Goal: Ask a question: Seek information or help from site administrators or community

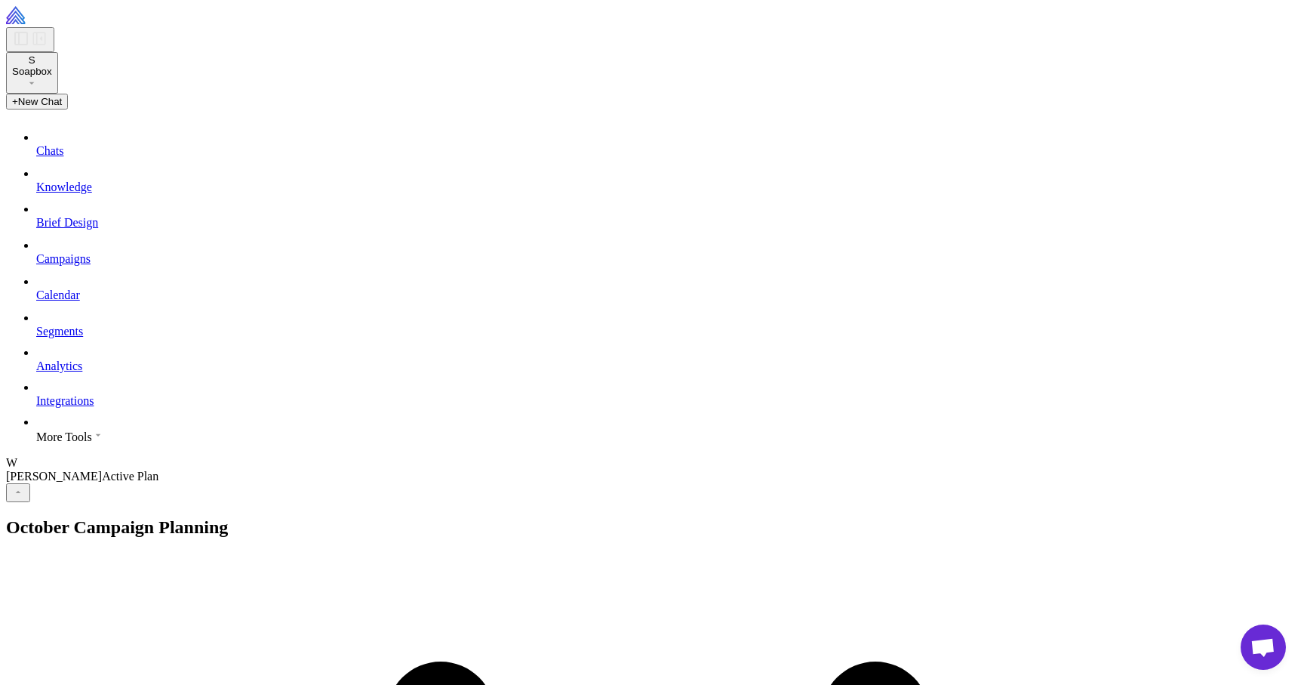
scroll to position [950, 0]
drag, startPoint x: 608, startPoint y: 597, endPoint x: 895, endPoint y: 597, distance: 286.1
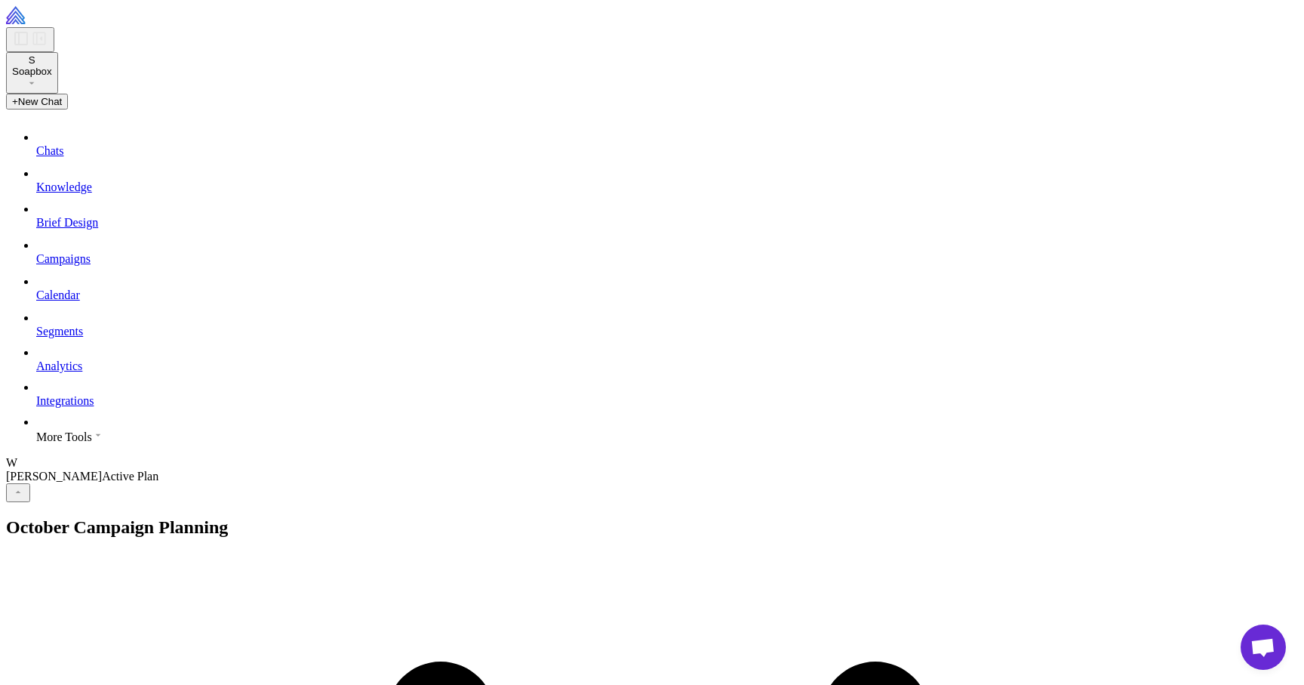
drag, startPoint x: 566, startPoint y: 594, endPoint x: 972, endPoint y: 590, distance: 406.2
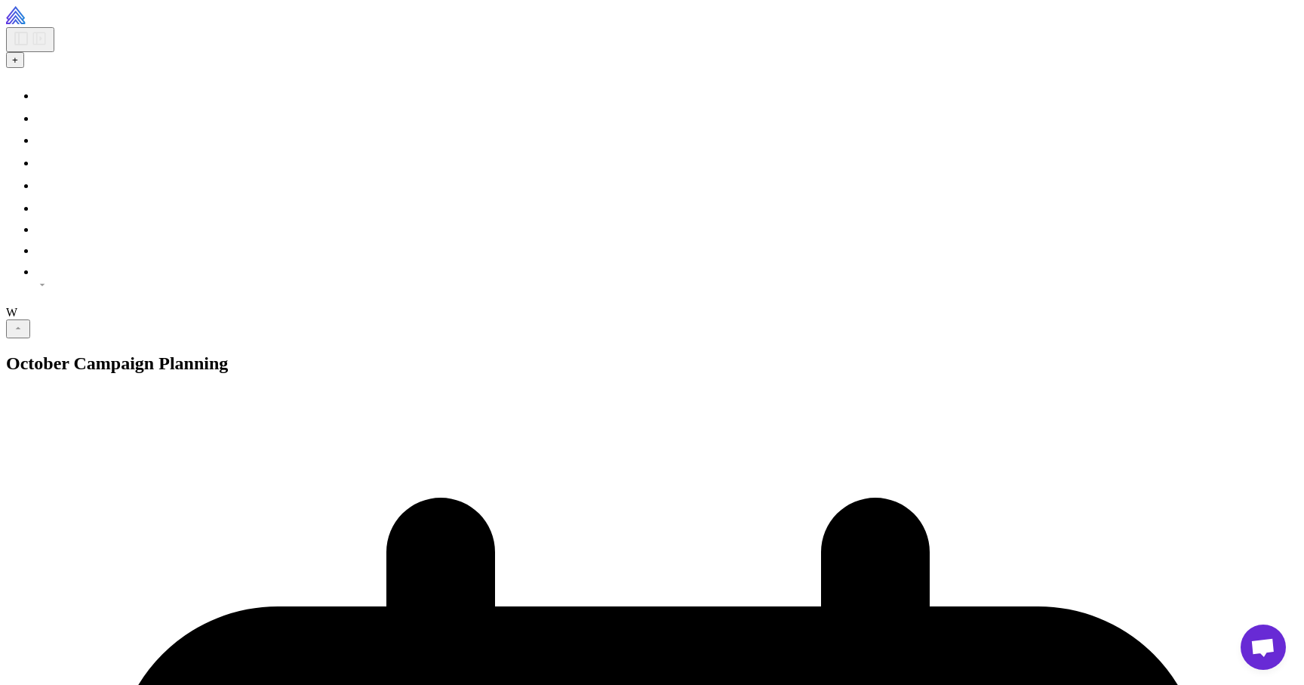
scroll to position [544, 0]
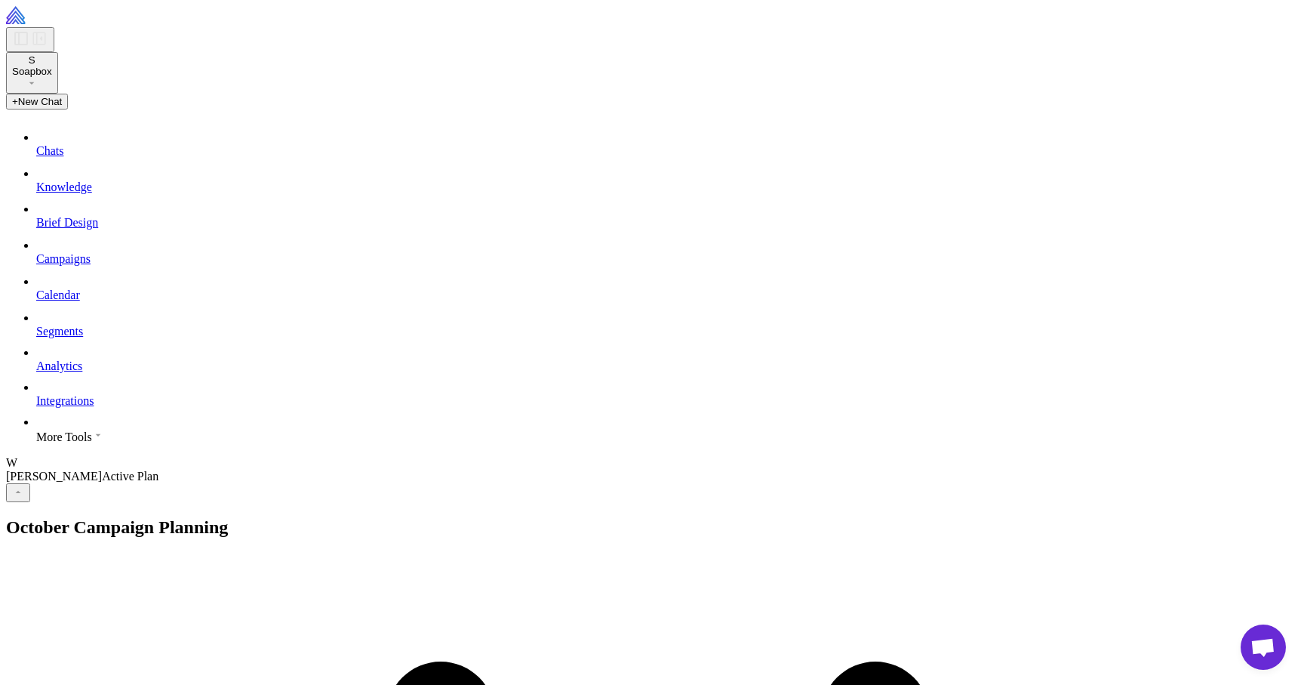
drag, startPoint x: 651, startPoint y: 594, endPoint x: 880, endPoint y: 594, distance: 229.5
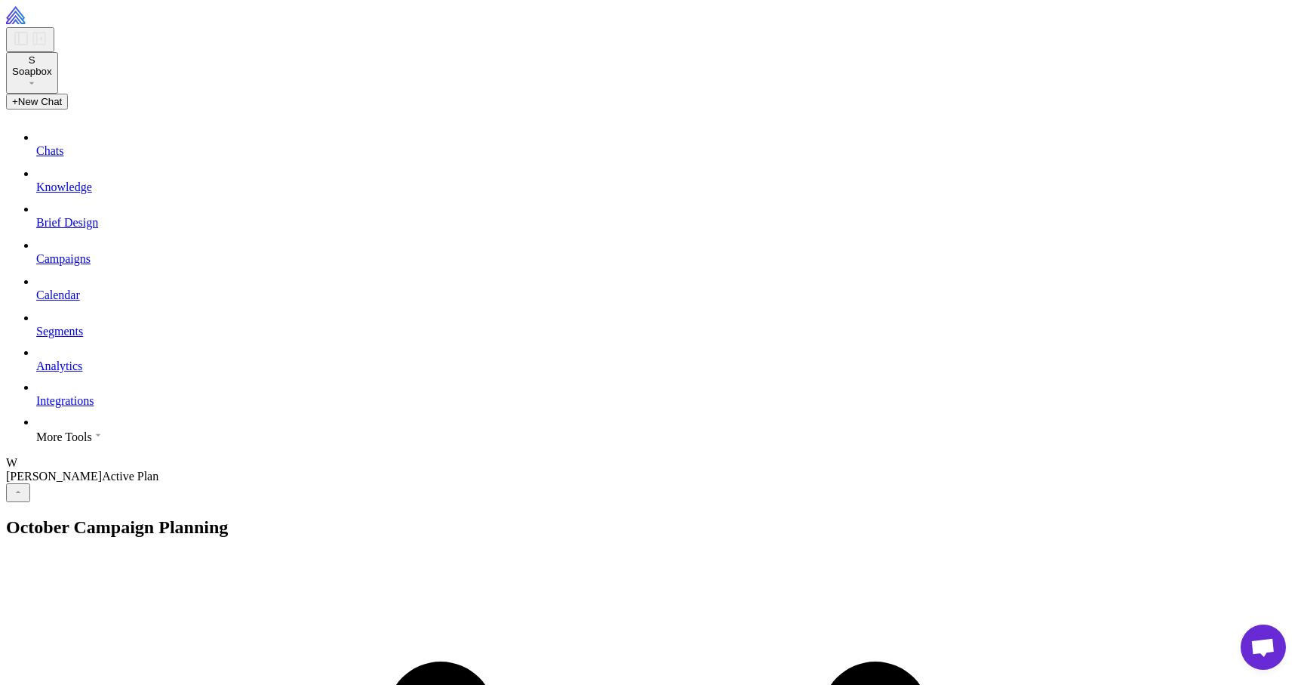
drag, startPoint x: 656, startPoint y: 592, endPoint x: 1007, endPoint y: 592, distance: 351.0
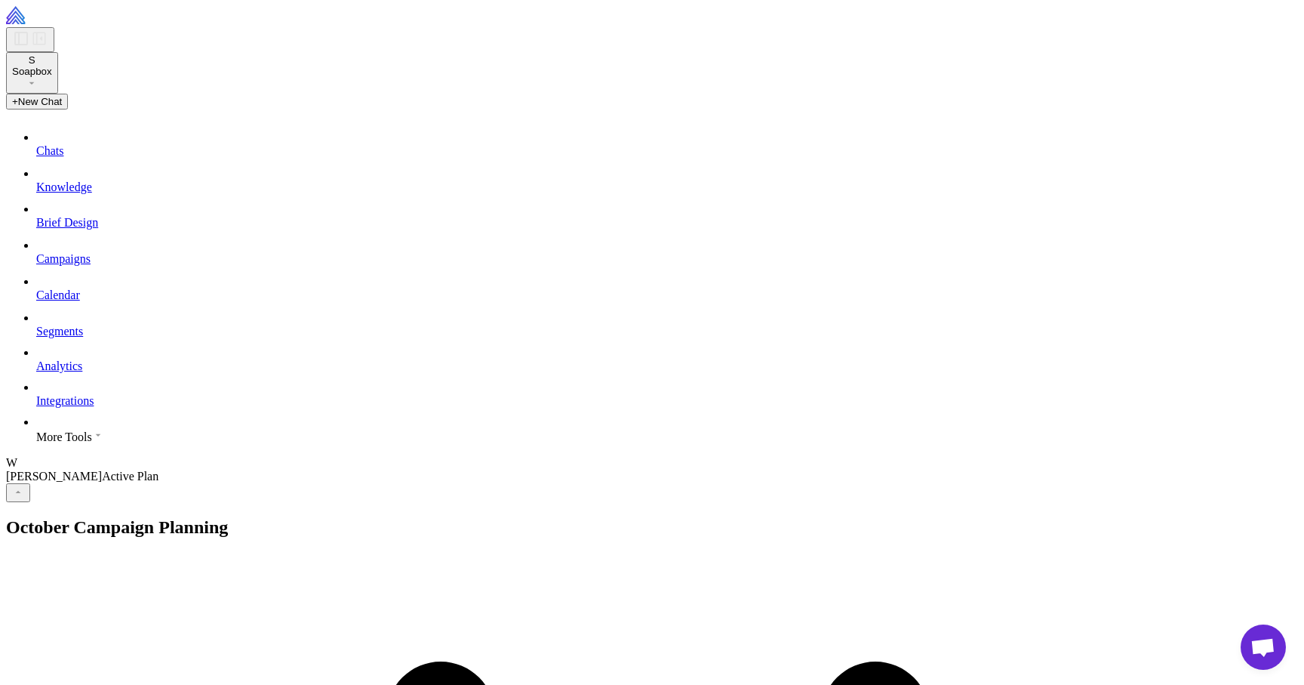
scroll to position [13, 0]
type textarea "**********"
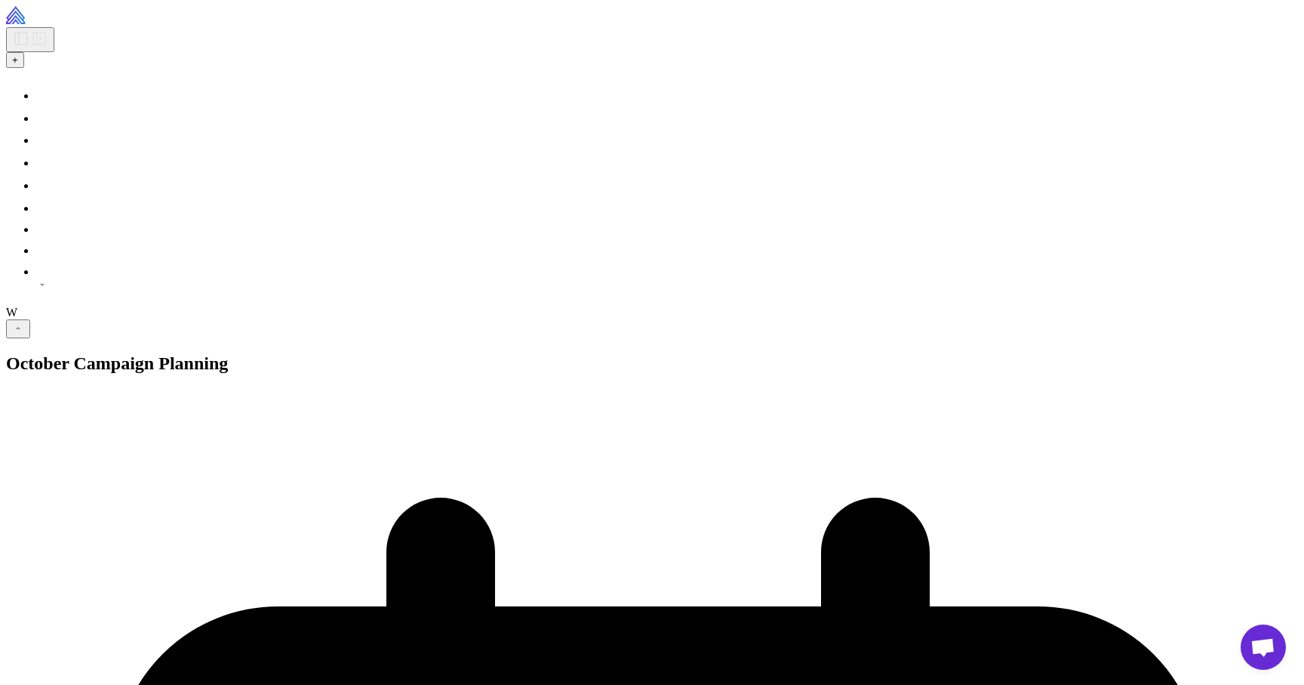
scroll to position [1957, 0]
